Goal: Task Accomplishment & Management: Use online tool/utility

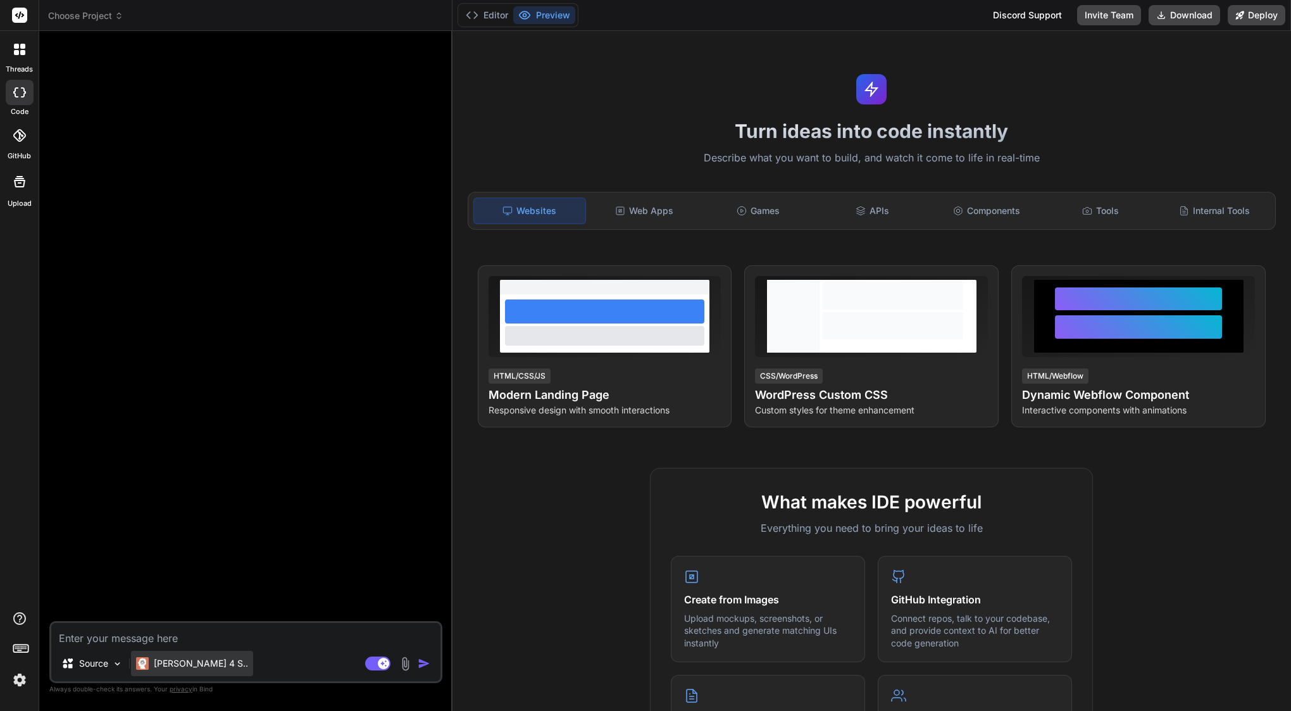
click at [172, 651] on div "[PERSON_NAME] 4 S.." at bounding box center [192, 663] width 122 height 25
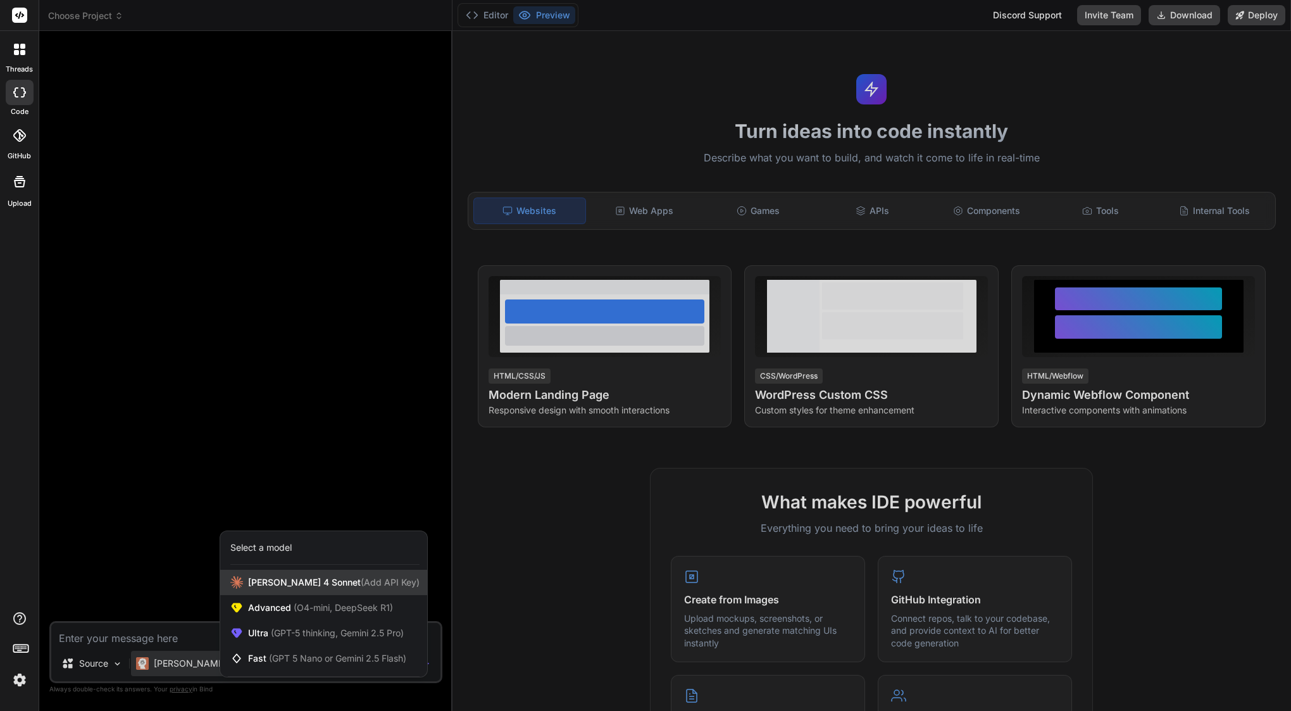
click at [277, 579] on span "[PERSON_NAME] 4 Sonnet (Add API Key)" at bounding box center [334, 582] width 172 height 13
type textarea "x"
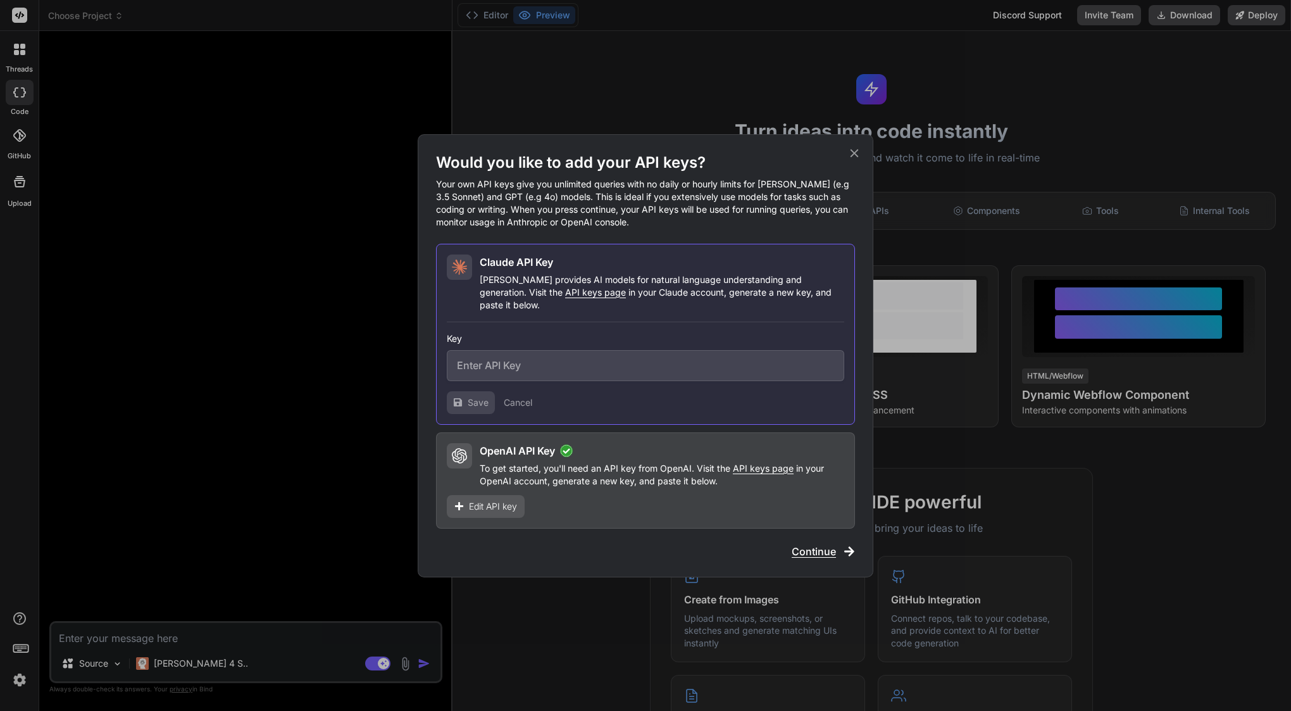
click at [530, 363] on input "text" at bounding box center [646, 365] width 398 height 31
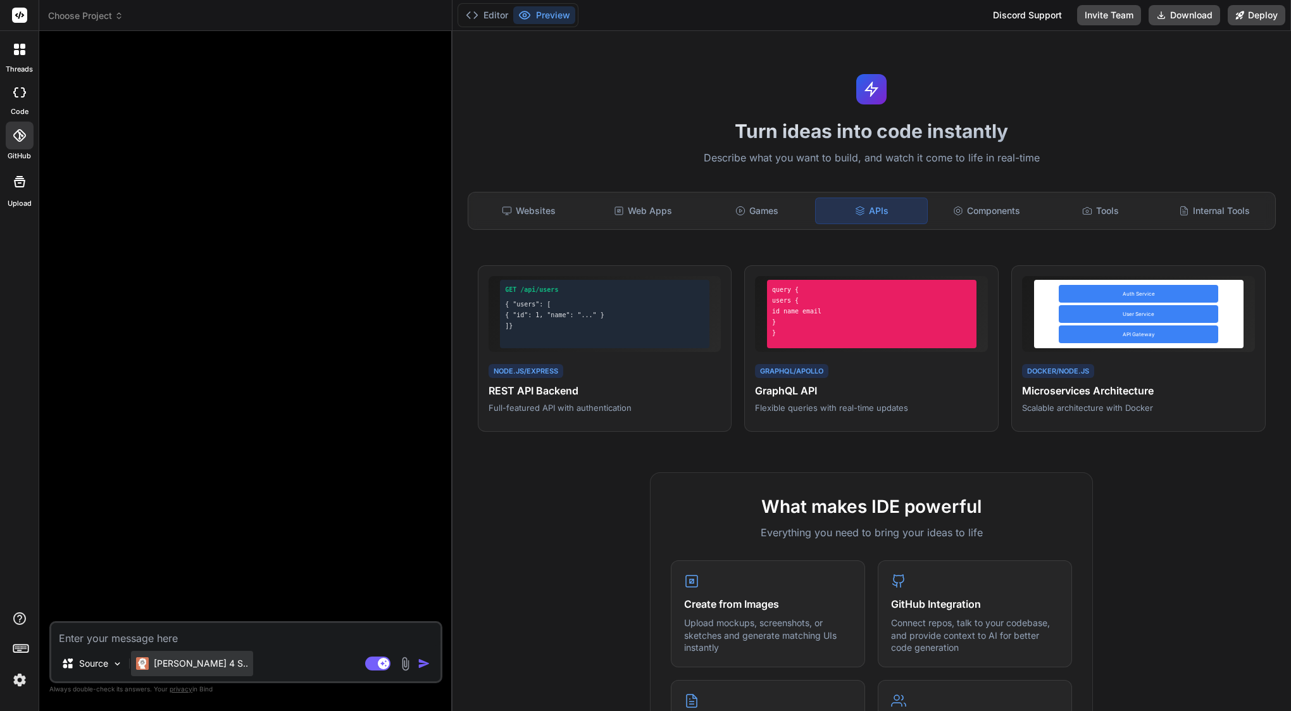
click at [161, 664] on p "[PERSON_NAME] 4 S.." at bounding box center [201, 663] width 94 height 13
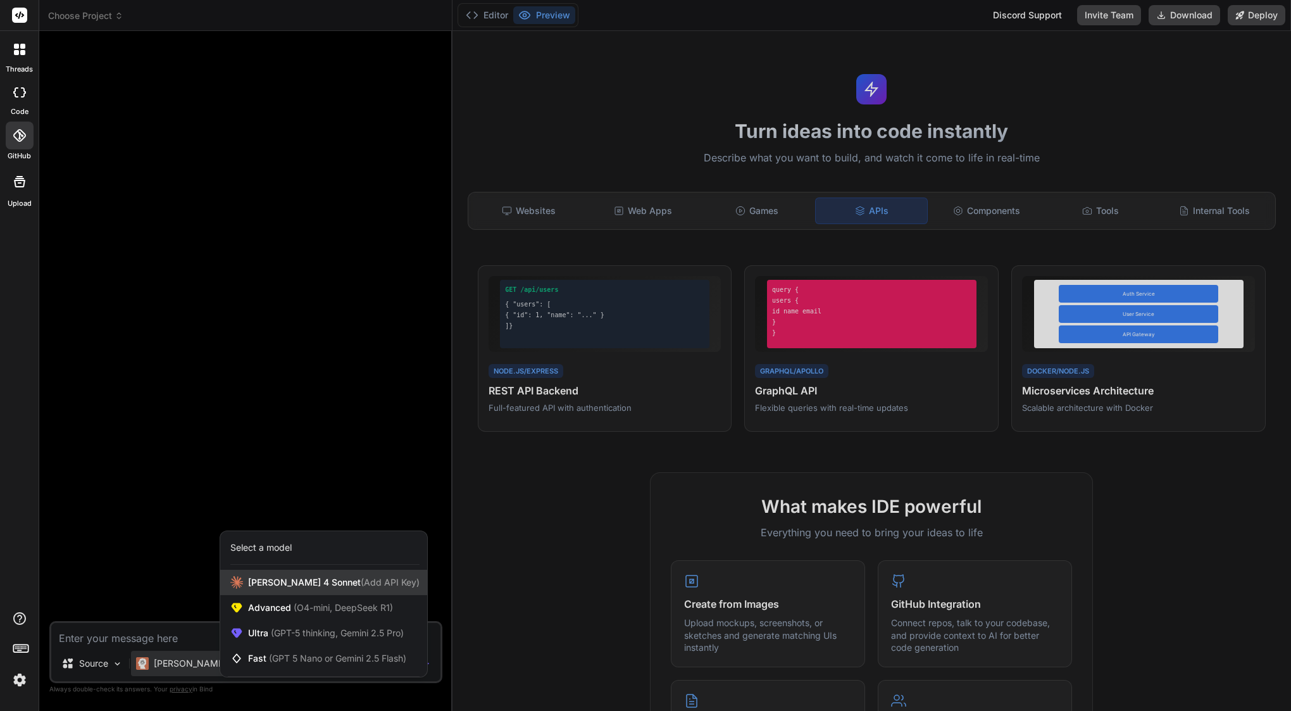
click at [294, 584] on span "[PERSON_NAME] 4 Sonnet (Add API Key)" at bounding box center [334, 582] width 172 height 13
type textarea "x"
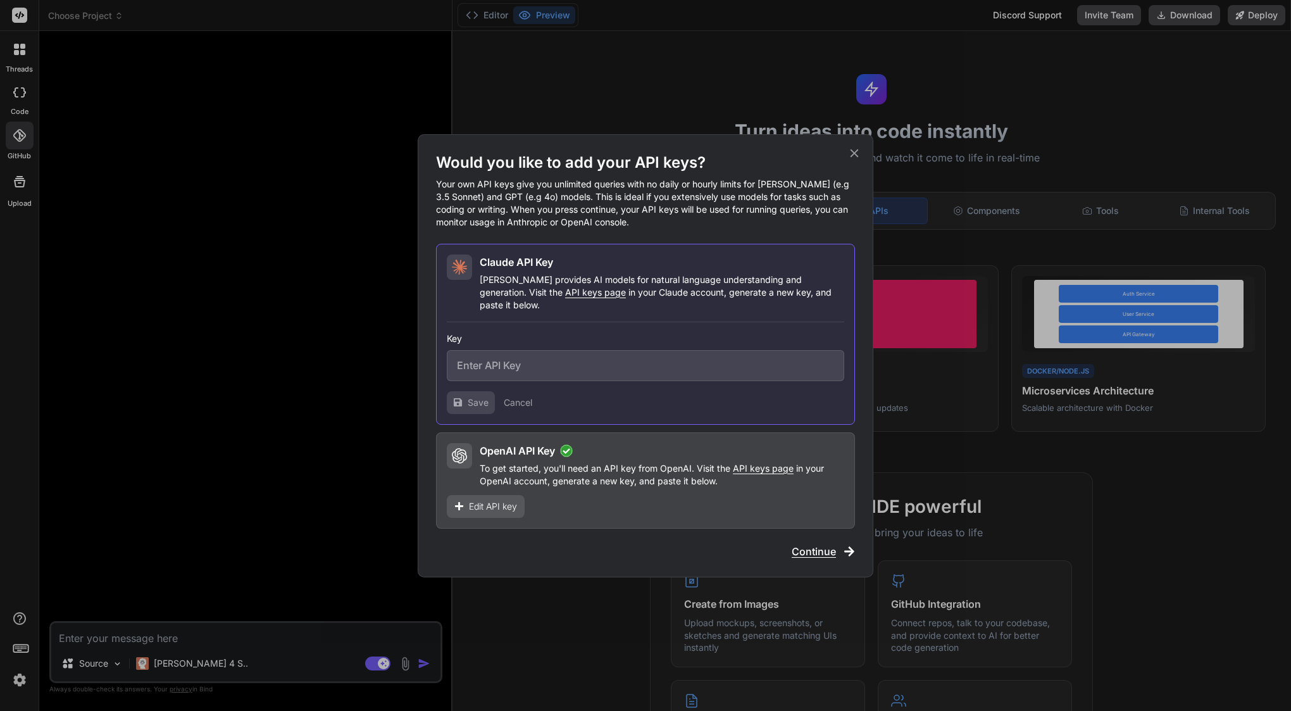
click at [530, 356] on input "text" at bounding box center [646, 365] width 398 height 31
paste input "sk-ant-api03-K6mgjn3YDTtMihxe11rF9YKL1tCRIBGYhu5KVc7BSxU1UKlX4AGL96_CmP6rfkp9jA…"
type input "sk-ant-api03-K6mgjn3YDTtMihxe11rF9YKL1tCRIBGYhu5KVc7BSxU1UKlX4AGL96_CmP6rfkp9jA…"
click at [467, 396] on button "Save" at bounding box center [471, 402] width 48 height 23
click at [462, 398] on icon at bounding box center [458, 402] width 8 height 8
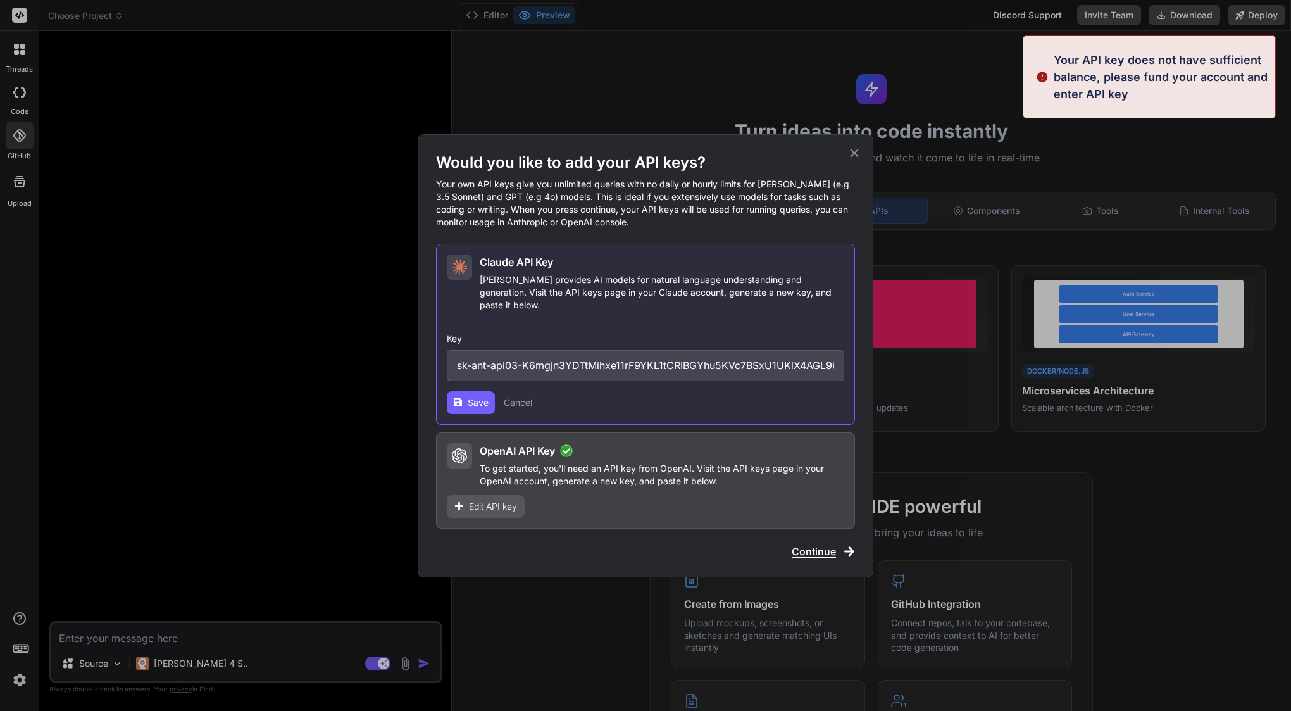
click at [462, 398] on icon at bounding box center [458, 402] width 8 height 8
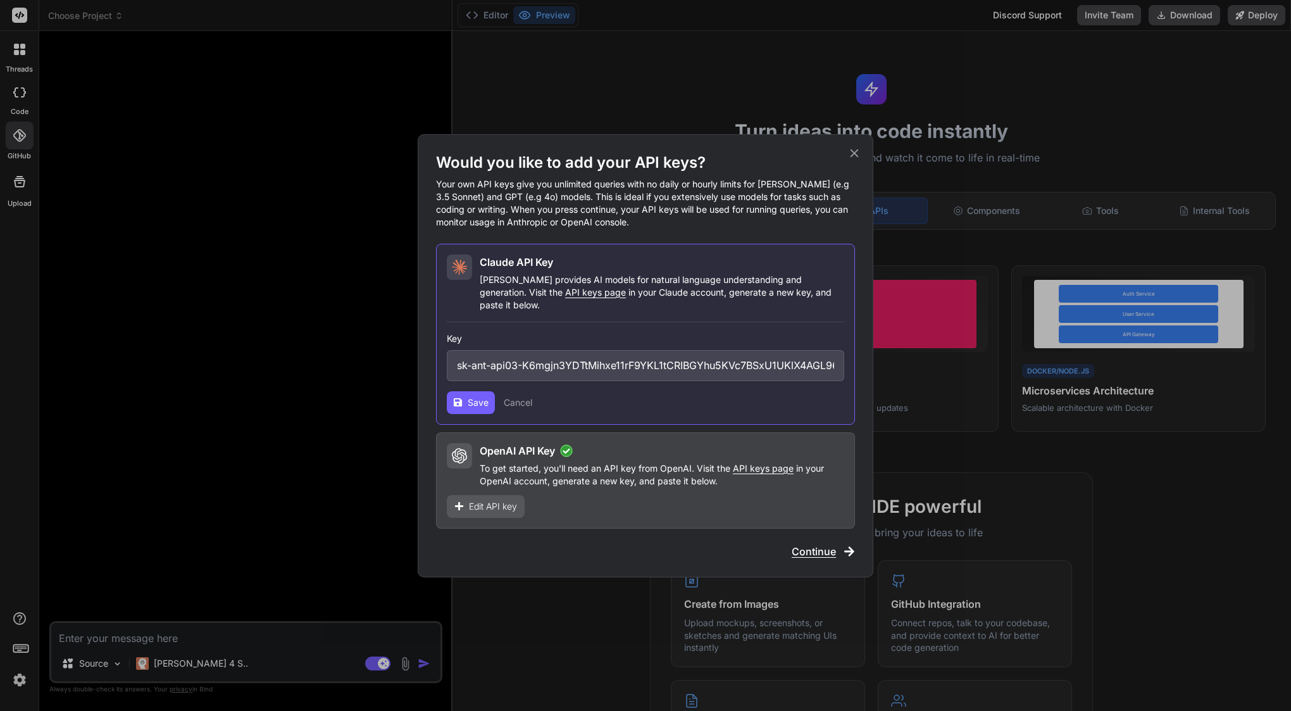
click at [854, 157] on icon at bounding box center [855, 153] width 8 height 8
